Goal: Transaction & Acquisition: Subscribe to service/newsletter

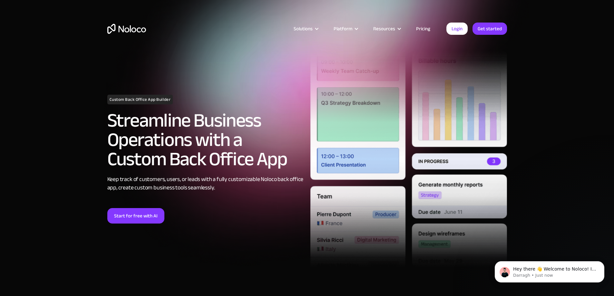
click at [426, 27] on link "Pricing" at bounding box center [423, 29] width 30 height 8
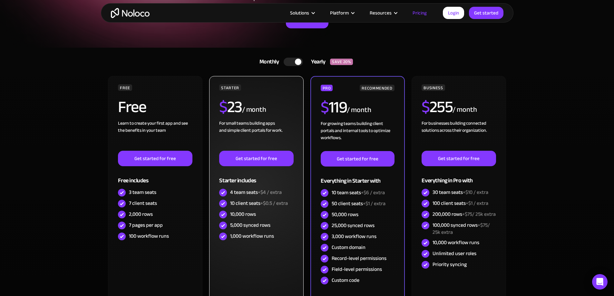
click at [249, 192] on div "4 team seats +$4 / extra" at bounding box center [256, 192] width 52 height 7
click at [255, 205] on div "10 client seats +$0.5 / extra" at bounding box center [259, 203] width 58 height 7
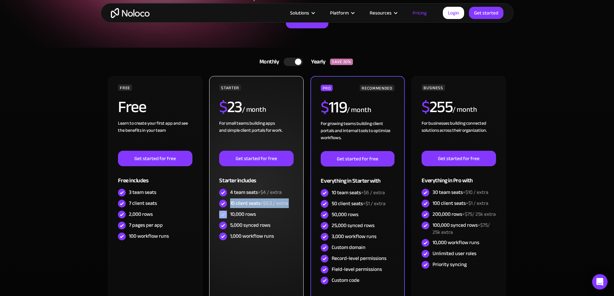
drag, startPoint x: 255, startPoint y: 205, endPoint x: 252, endPoint y: 219, distance: 14.2
click at [255, 205] on div "10 client seats +$0.5 / extra" at bounding box center [259, 203] width 58 height 7
click at [251, 220] on div "10,000 rows" at bounding box center [256, 214] width 74 height 11
click at [251, 226] on div "5,000 synced rows" at bounding box center [250, 225] width 40 height 7
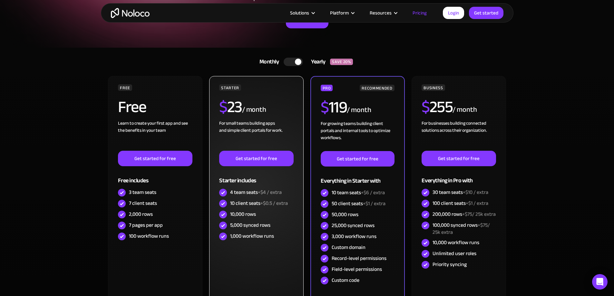
click at [245, 240] on div "1,000 workflow runs" at bounding box center [252, 236] width 44 height 7
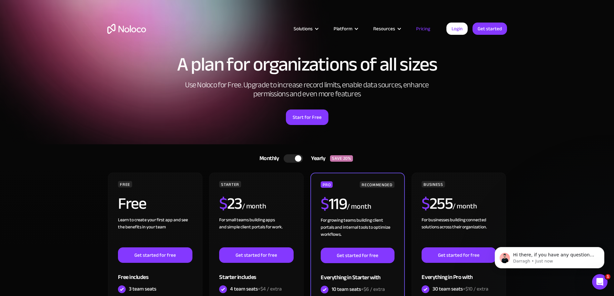
click at [292, 160] on div at bounding box center [293, 158] width 19 height 8
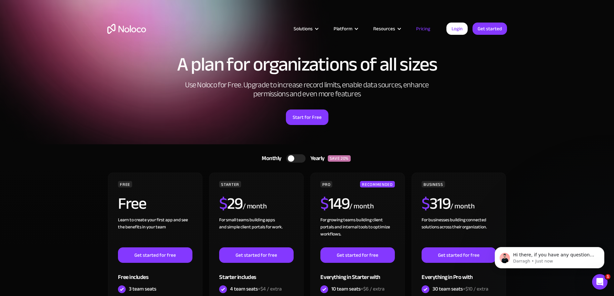
click at [297, 159] on div at bounding box center [295, 158] width 19 height 8
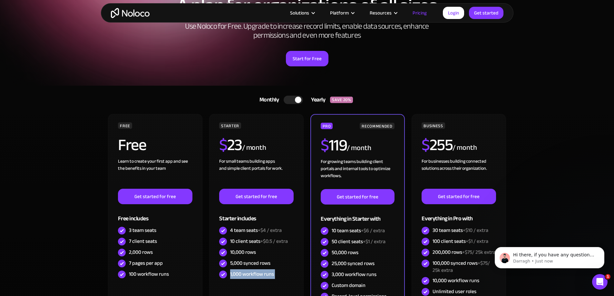
scroll to position [129, 0]
